Goal: Transaction & Acquisition: Purchase product/service

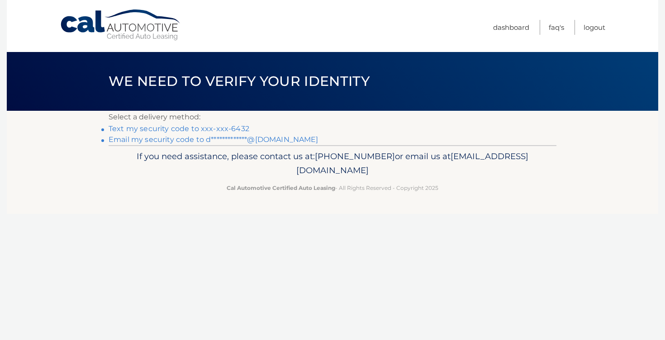
click at [217, 128] on link "Text my security code to xxx-xxx-6432" at bounding box center [179, 128] width 141 height 9
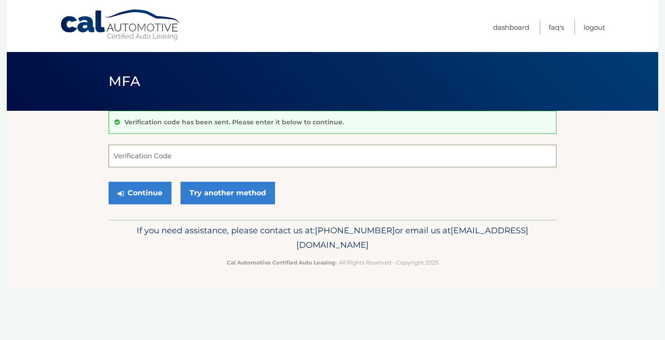
click at [308, 154] on input "Verification Code" at bounding box center [333, 156] width 448 height 23
type input "841464"
click at [140, 200] on button "Continue" at bounding box center [140, 193] width 63 height 23
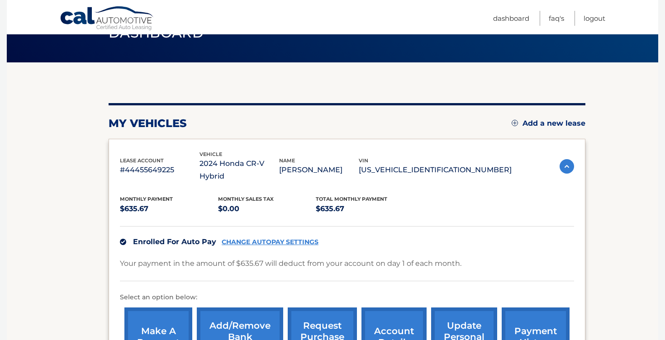
scroll to position [127, 0]
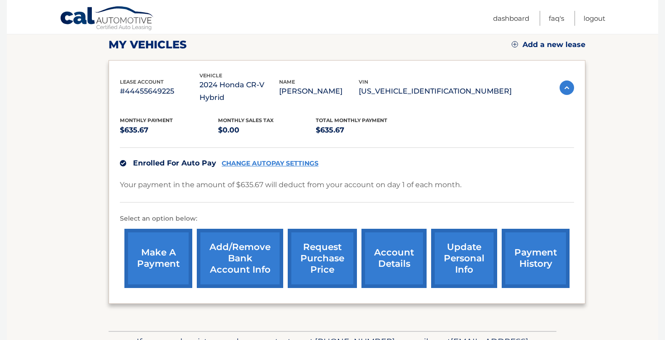
click at [514, 256] on link "payment history" at bounding box center [535, 258] width 68 height 59
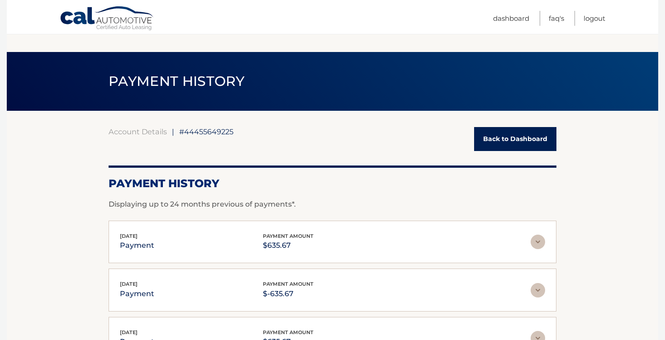
scroll to position [78, 0]
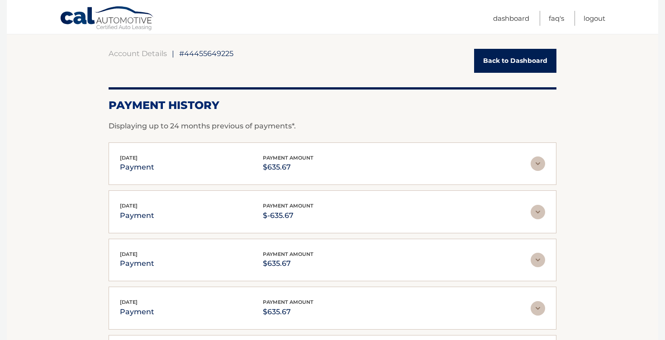
click at [614, 184] on section "Account Details | #44455649225 Back to Dashboard Payment History Displaying up …" at bounding box center [332, 240] width 651 height 415
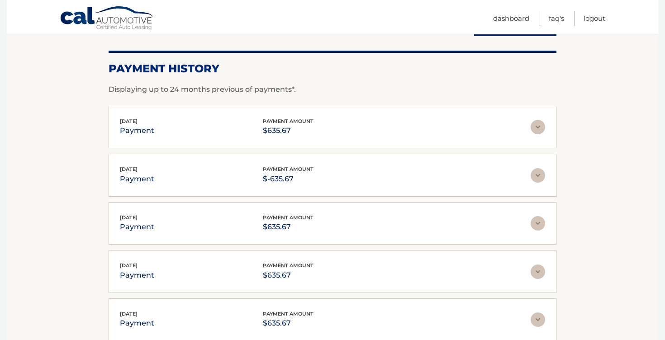
scroll to position [118, 0]
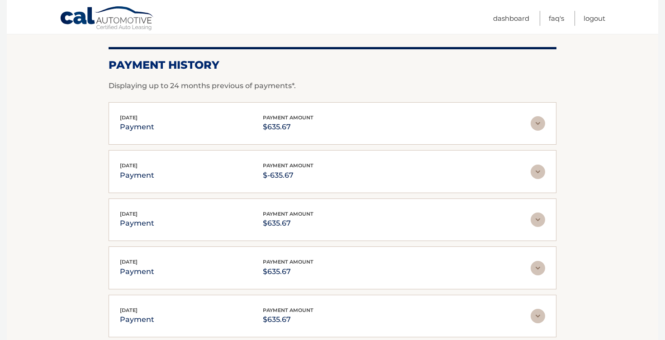
click at [537, 122] on img at bounding box center [537, 123] width 14 height 14
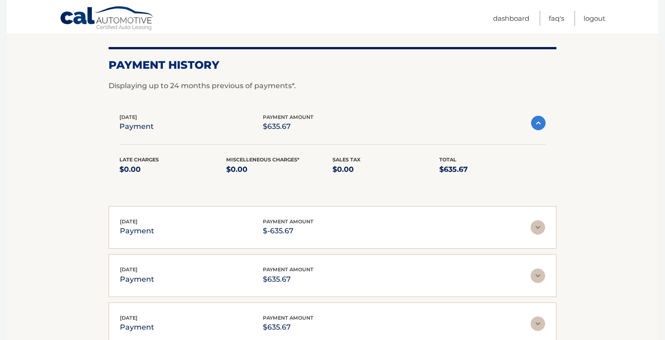
click at [538, 119] on img at bounding box center [538, 123] width 14 height 14
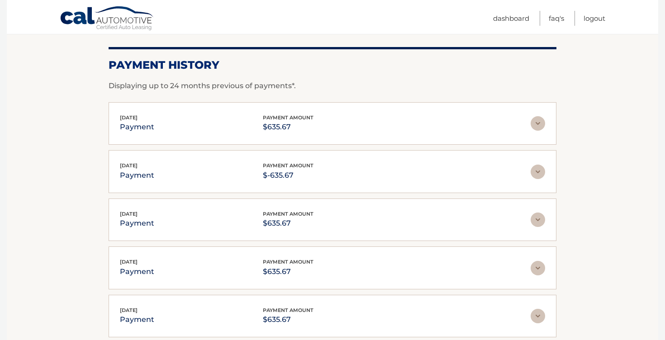
click at [614, 96] on section "Account Details | #44455649225 Back to Dashboard Payment History Displaying up …" at bounding box center [332, 199] width 651 height 415
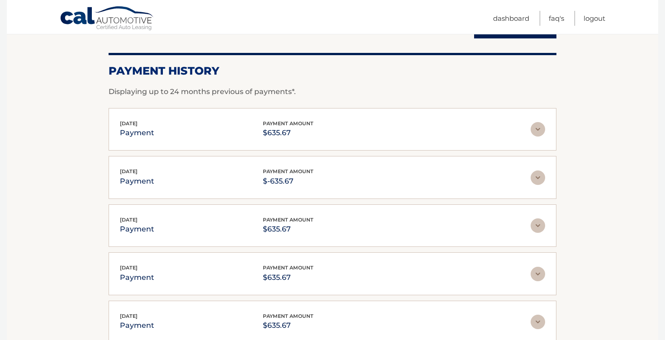
scroll to position [0, 0]
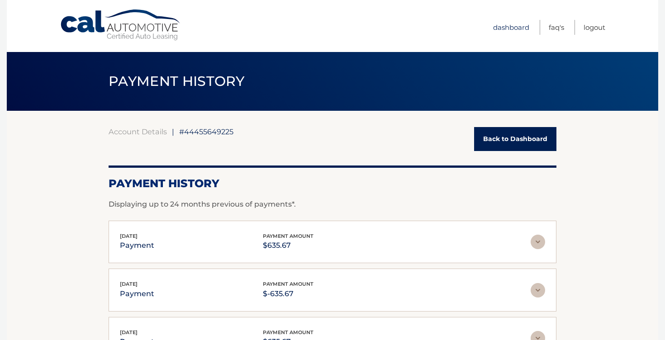
click at [517, 25] on link "Dashboard" at bounding box center [511, 27] width 36 height 15
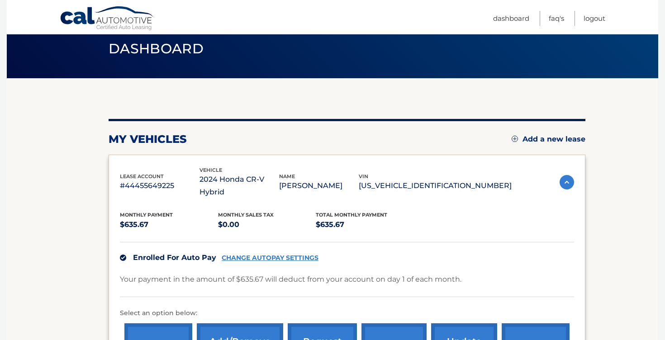
scroll to position [174, 0]
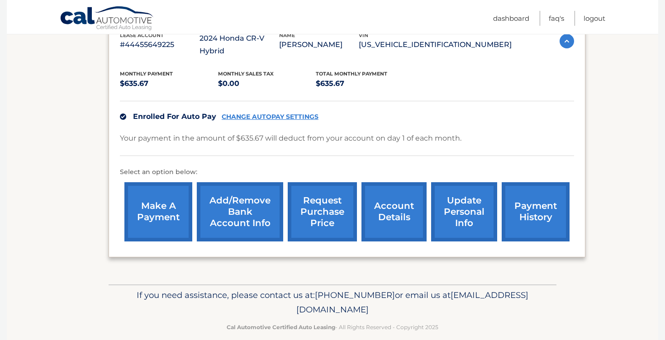
click at [174, 202] on link "make a payment" at bounding box center [158, 211] width 68 height 59
click at [162, 211] on link "make a payment" at bounding box center [158, 211] width 68 height 59
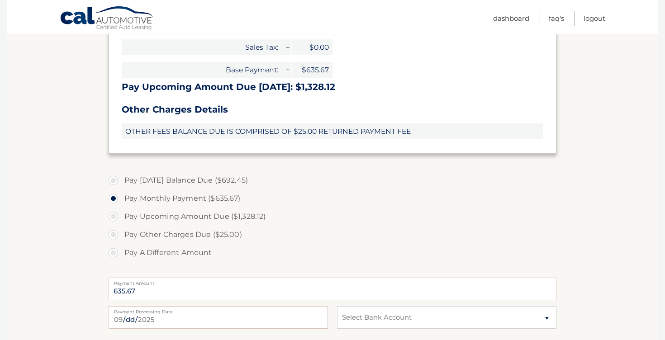
scroll to position [273, 0]
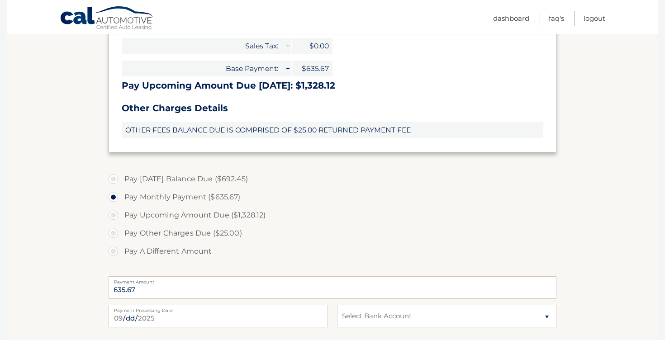
click at [208, 184] on label "Pay Today's Balance Due ($692.45)" at bounding box center [333, 179] width 448 height 18
click at [121, 184] on input "Pay Today's Balance Due ($692.45)" at bounding box center [116, 177] width 9 height 14
radio input "true"
type input "692.45"
click at [201, 198] on label "Pay Monthly Payment ($635.67)" at bounding box center [333, 197] width 448 height 18
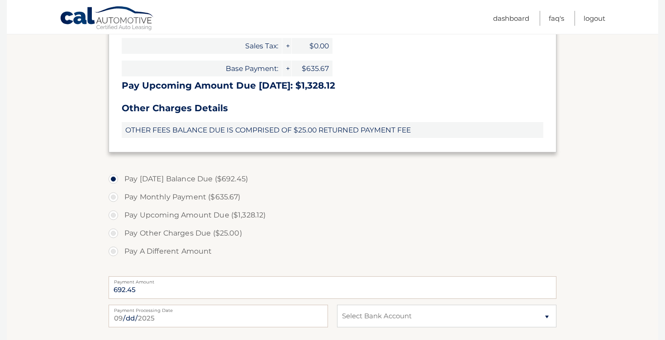
click at [121, 198] on input "Pay Monthly Payment ($635.67)" at bounding box center [116, 195] width 9 height 14
radio input "true"
type input "635.67"
click at [355, 223] on label "Pay Upcoming Amount Due ($1,328.12)" at bounding box center [333, 215] width 448 height 18
click at [121, 221] on input "Pay Upcoming Amount Due ($1,328.12)" at bounding box center [116, 213] width 9 height 14
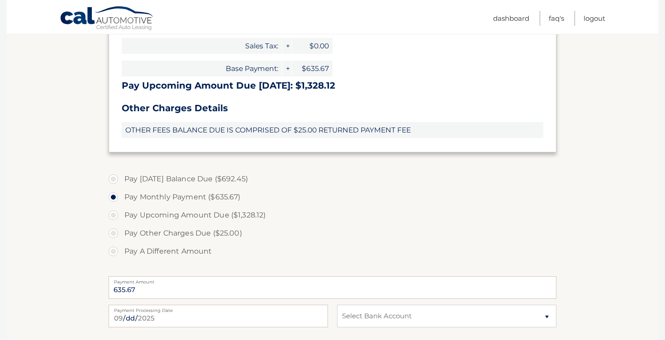
radio input "true"
type input "1328.12"
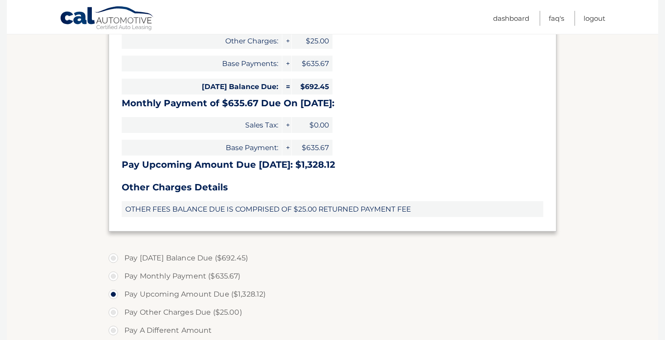
scroll to position [0, 0]
